Goal: Communication & Community: Answer question/provide support

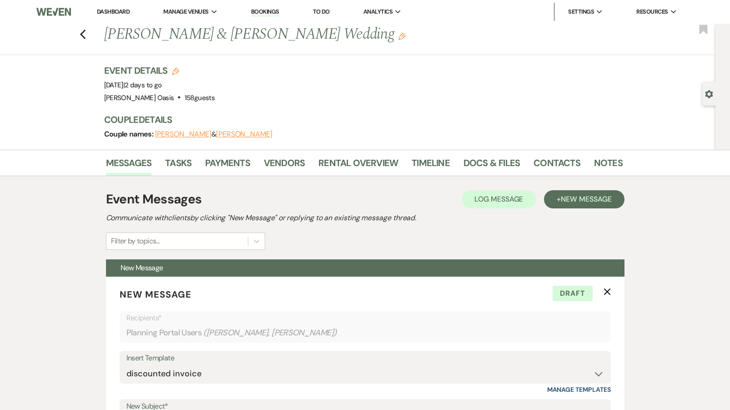
select select "5782"
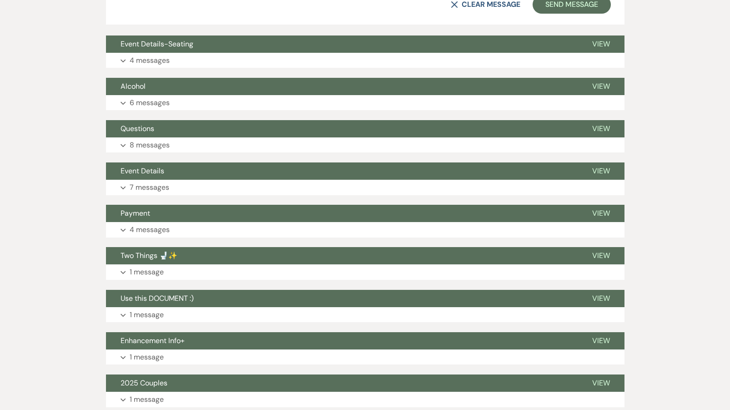
scroll to position [877, 0]
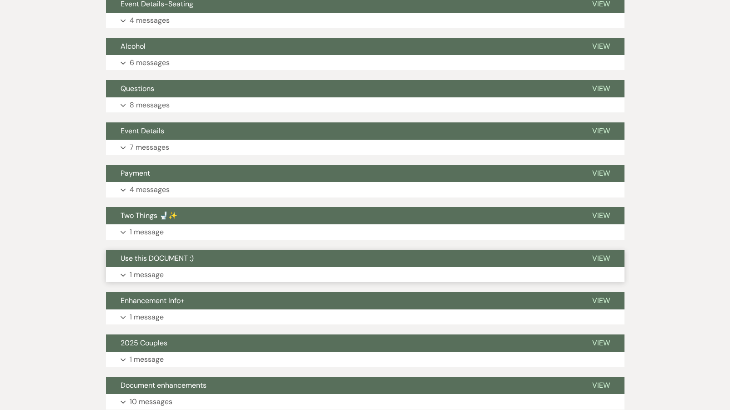
click at [165, 255] on button "Use this DOCUMENT :)" at bounding box center [342, 258] width 472 height 17
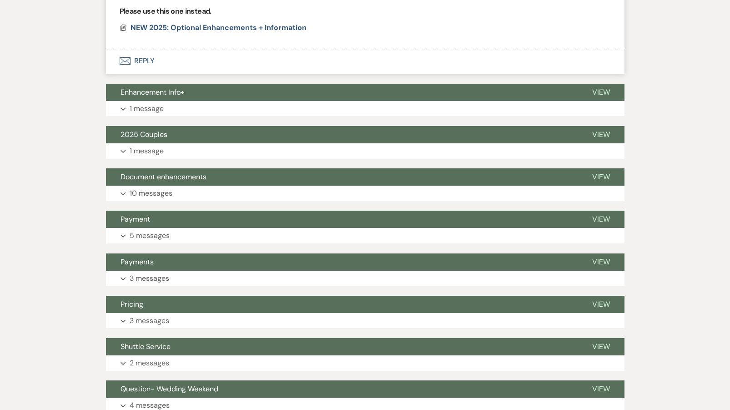
scroll to position [1372, 0]
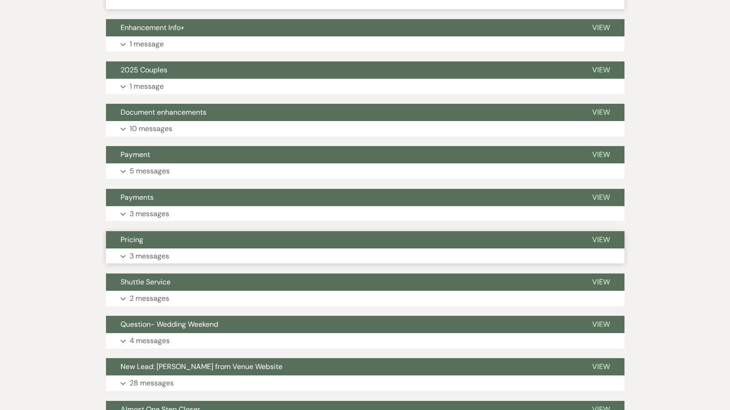
click at [159, 231] on button "Pricing" at bounding box center [342, 239] width 472 height 17
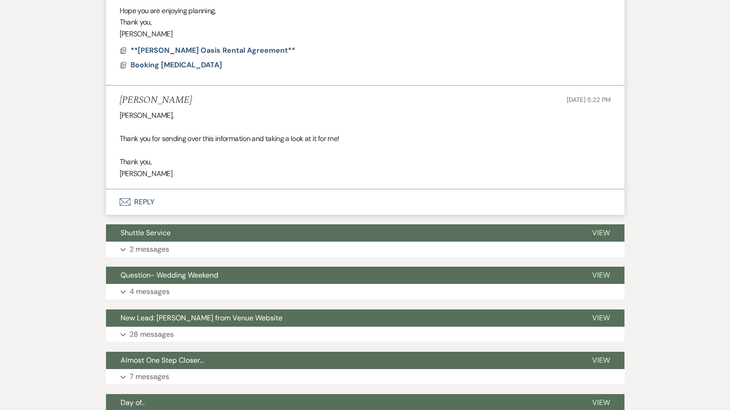
click at [158, 189] on button "Envelope Reply" at bounding box center [365, 201] width 518 height 25
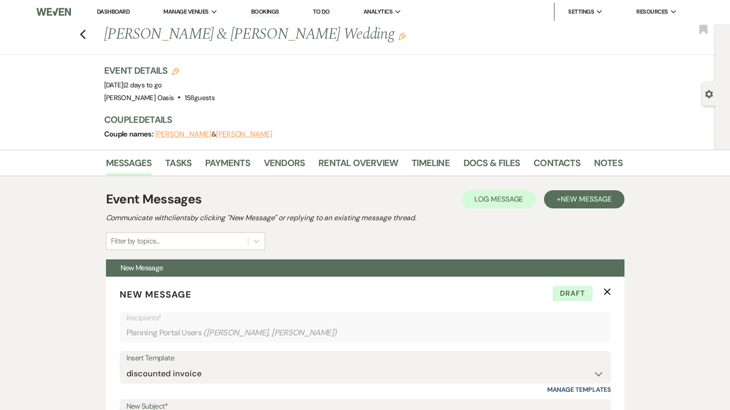
scroll to position [0, 0]
click at [84, 35] on icon "Previous" at bounding box center [83, 34] width 7 height 11
select select "5"
select select "8"
select select "1"
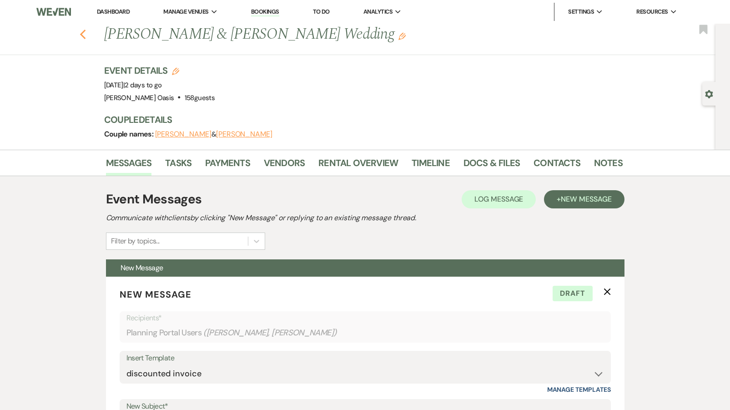
select select "8"
select select "5"
select select "8"
select select "5"
select select "8"
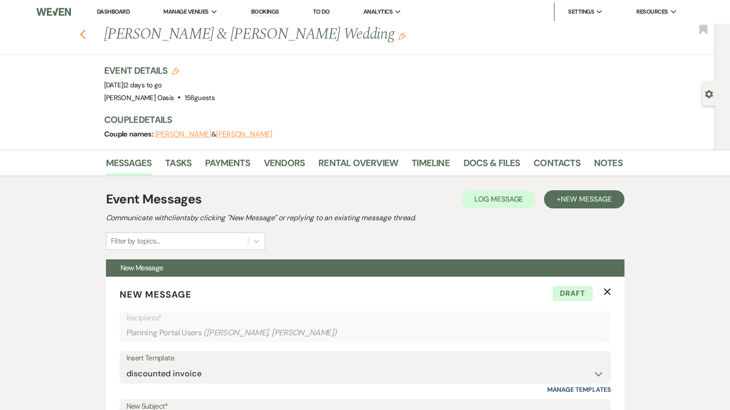
select select "5"
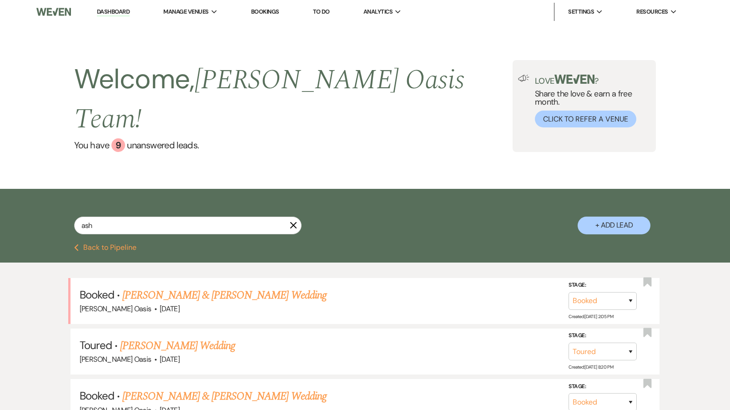
click at [110, 15] on link "Dashboard" at bounding box center [113, 12] width 33 height 9
